Goal: Task Accomplishment & Management: Complete application form

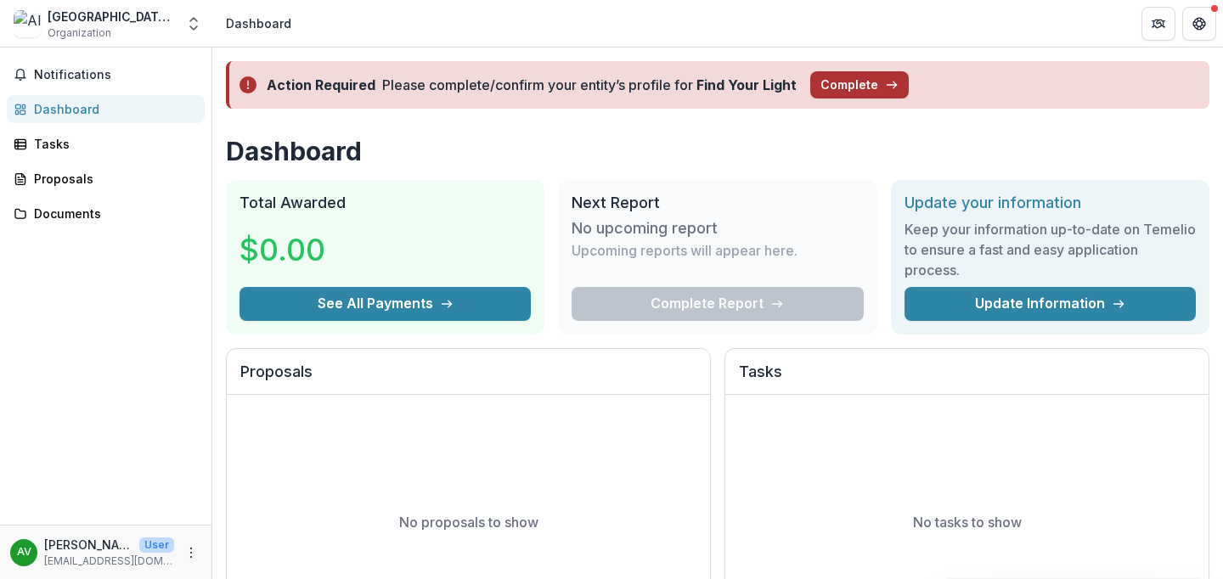
click at [864, 76] on button "Complete" at bounding box center [859, 84] width 98 height 27
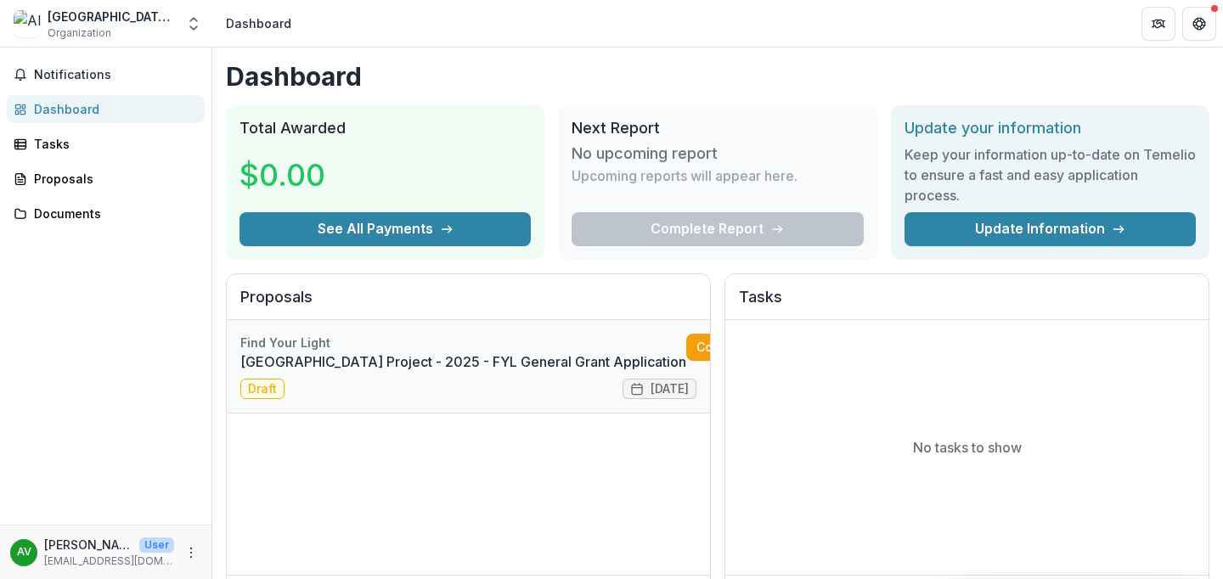
click at [549, 367] on link "[GEOGRAPHIC_DATA] Project - 2025 - FYL General Grant Application" at bounding box center [463, 362] width 446 height 20
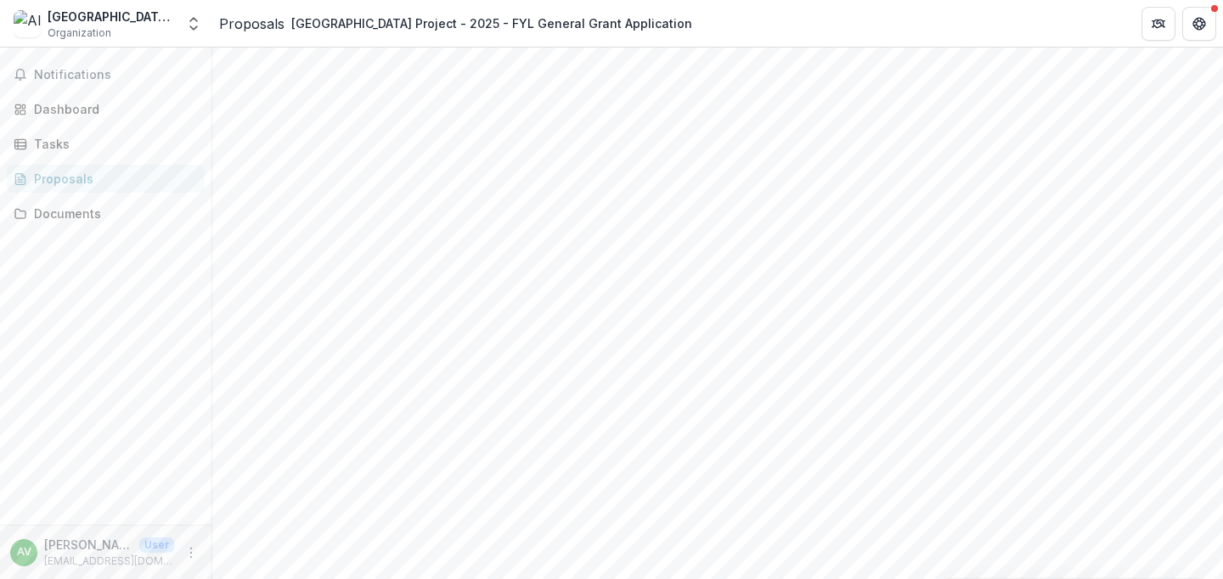
scroll to position [537, 0]
drag, startPoint x: 385, startPoint y: 198, endPoint x: 284, endPoint y: 200, distance: 101.1
drag, startPoint x: 348, startPoint y: 201, endPoint x: 290, endPoint y: 201, distance: 58.6
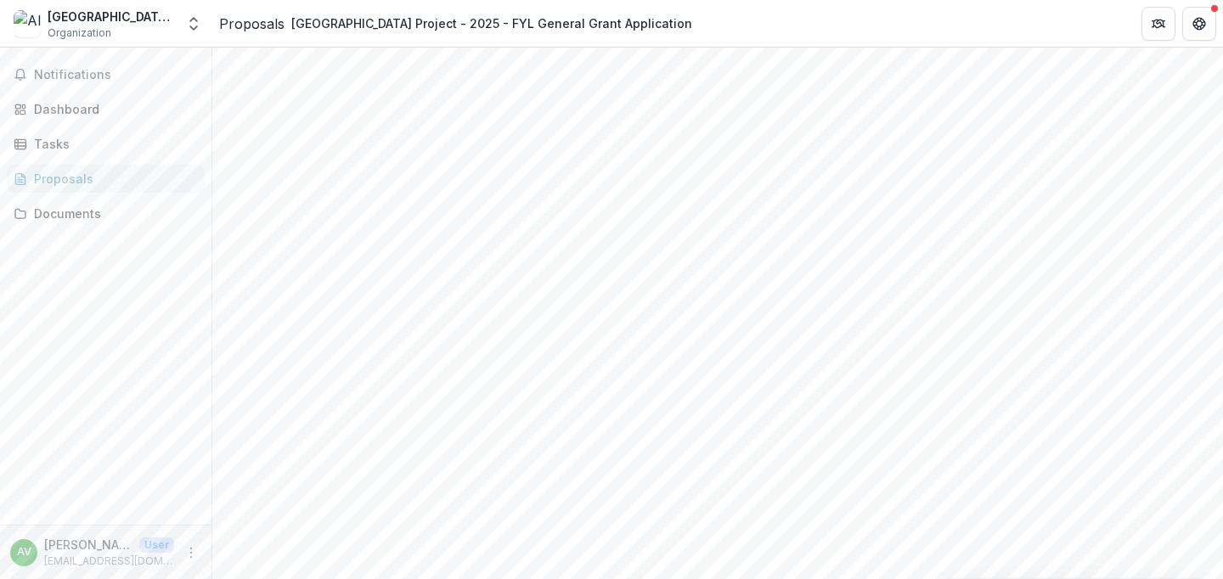
drag, startPoint x: 325, startPoint y: 367, endPoint x: 251, endPoint y: 367, distance: 73.9
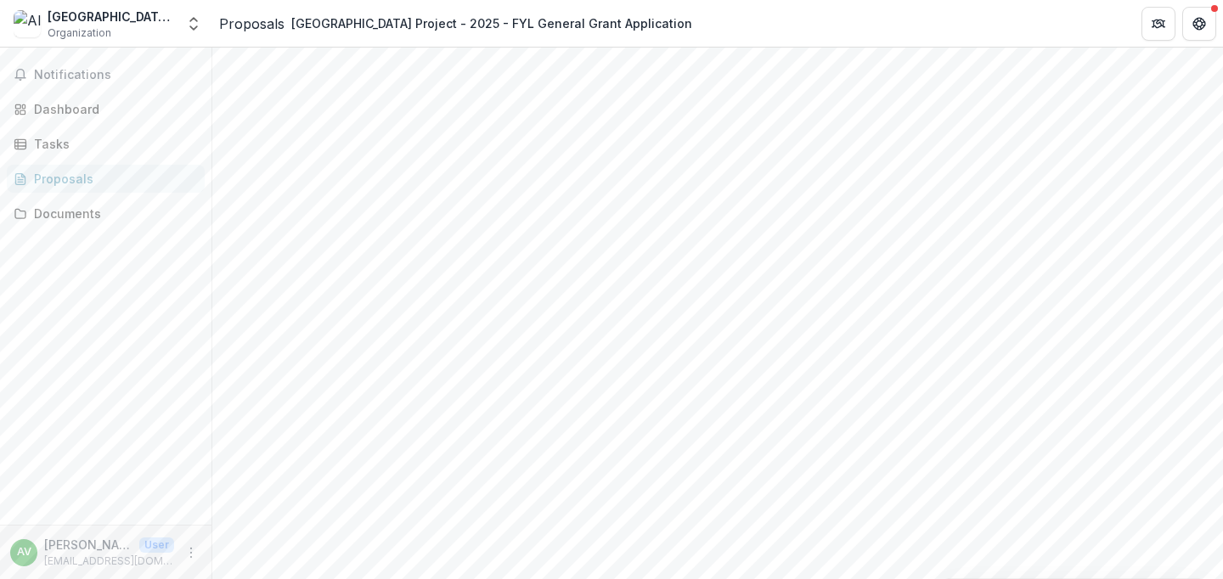
scroll to position [1764, 0]
type input "**"
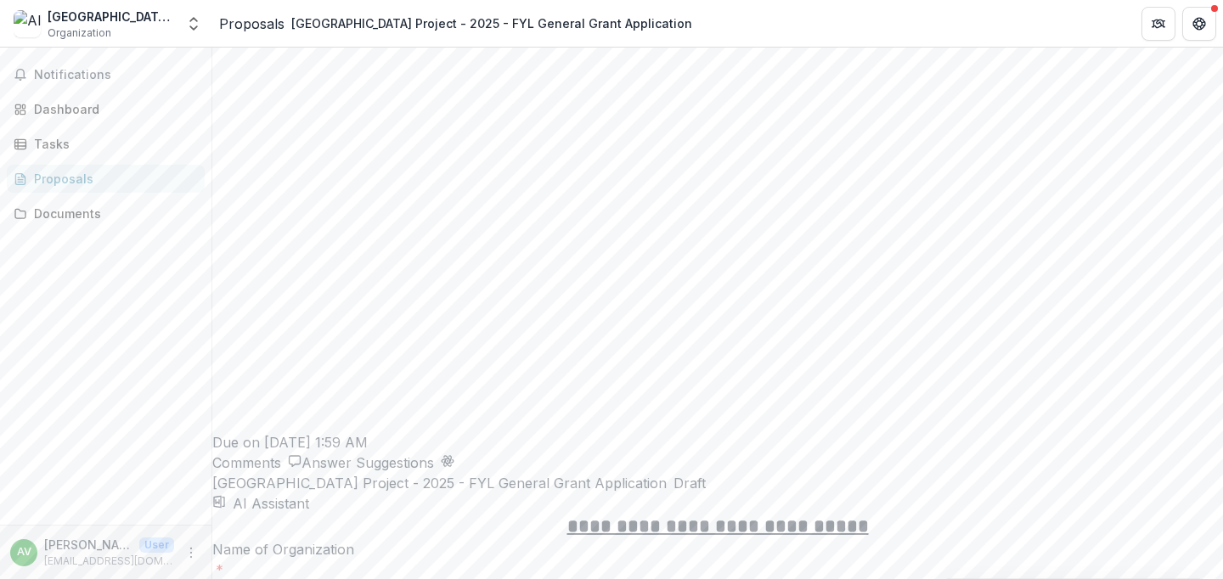
scroll to position [2484, 0]
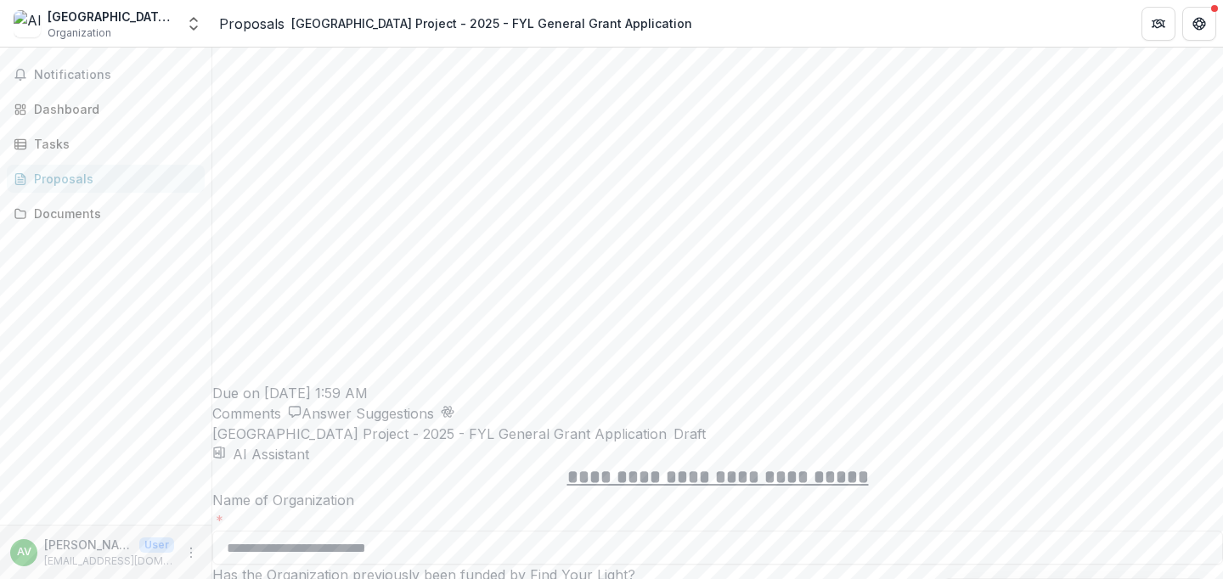
drag, startPoint x: 421, startPoint y: 355, endPoint x: 459, endPoint y: 295, distance: 70.2
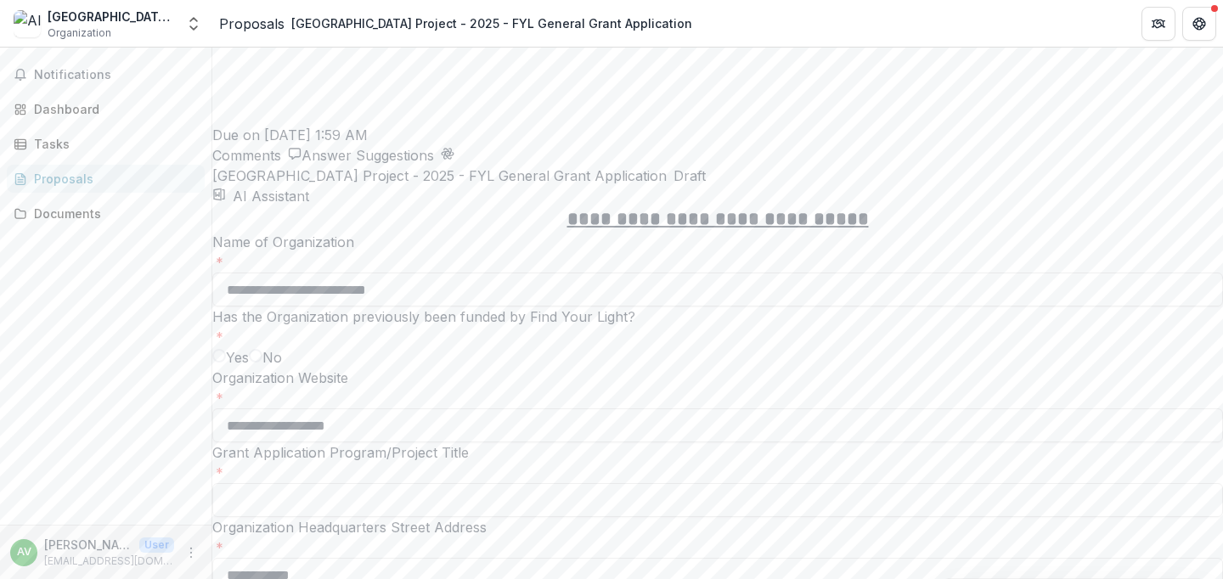
scroll to position [2745, 0]
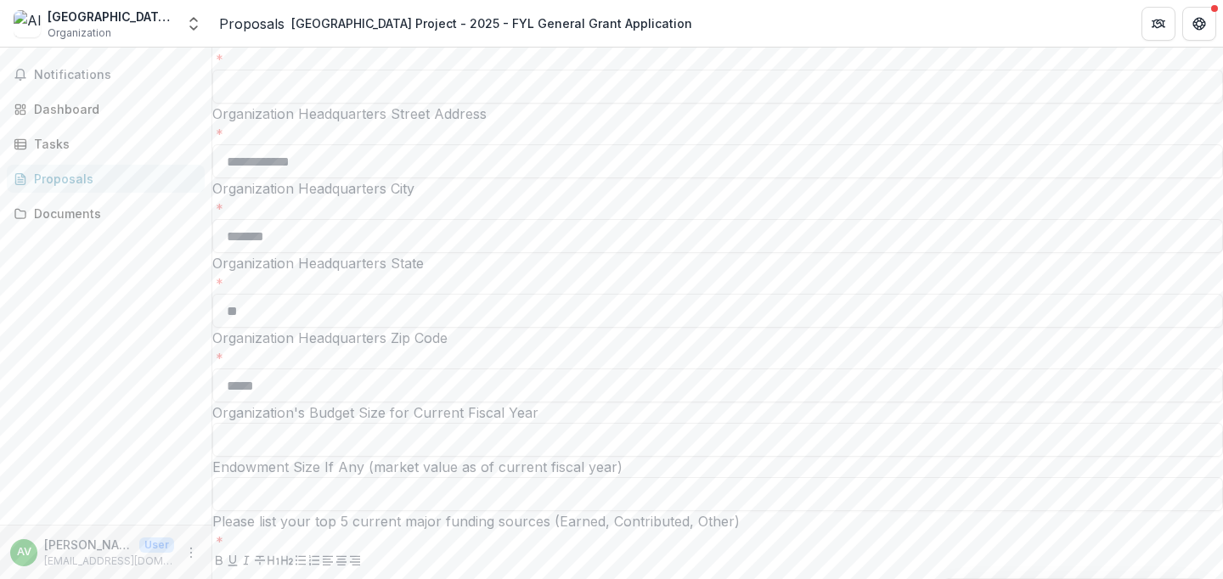
scroll to position [3169, 0]
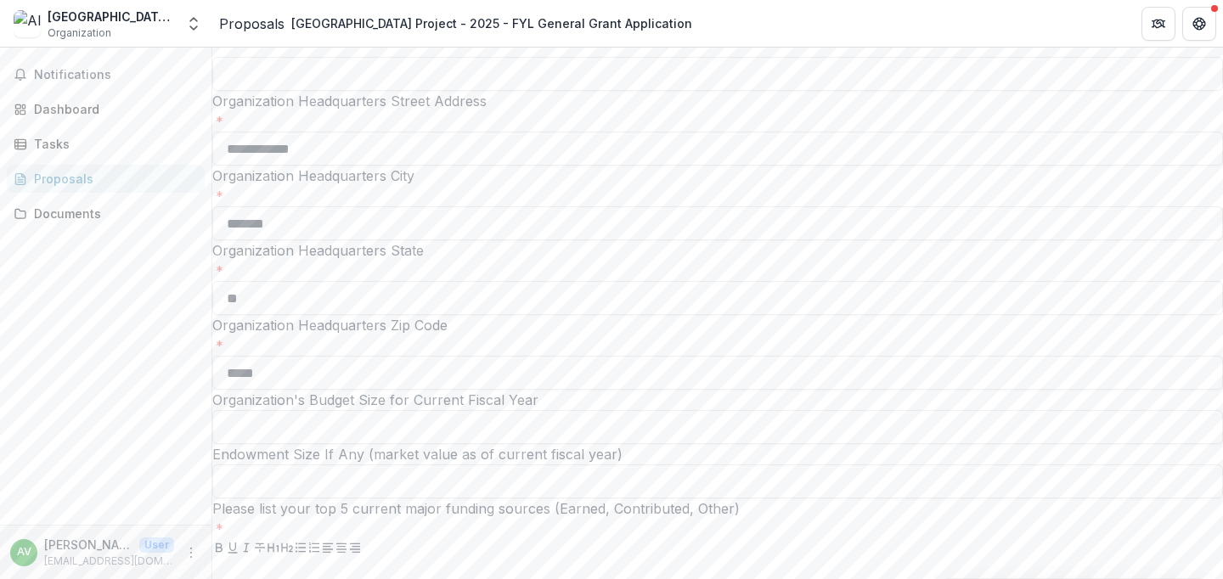
drag, startPoint x: 438, startPoint y: 304, endPoint x: 253, endPoint y: 197, distance: 213.8
copy p "**********"
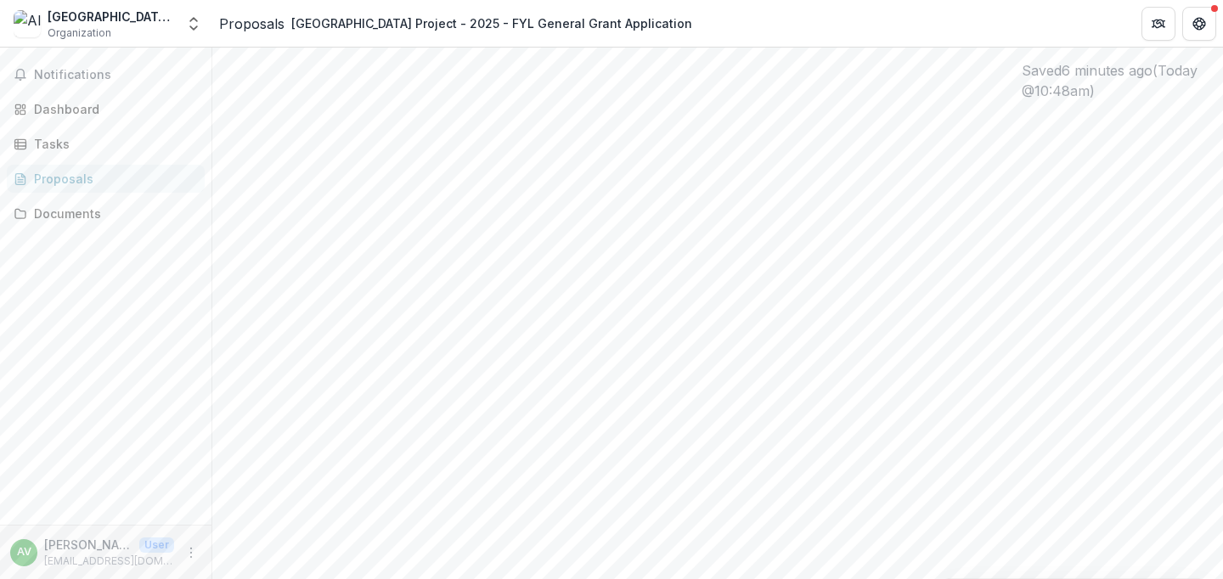
scroll to position [0, 0]
